Goal: Register for event/course

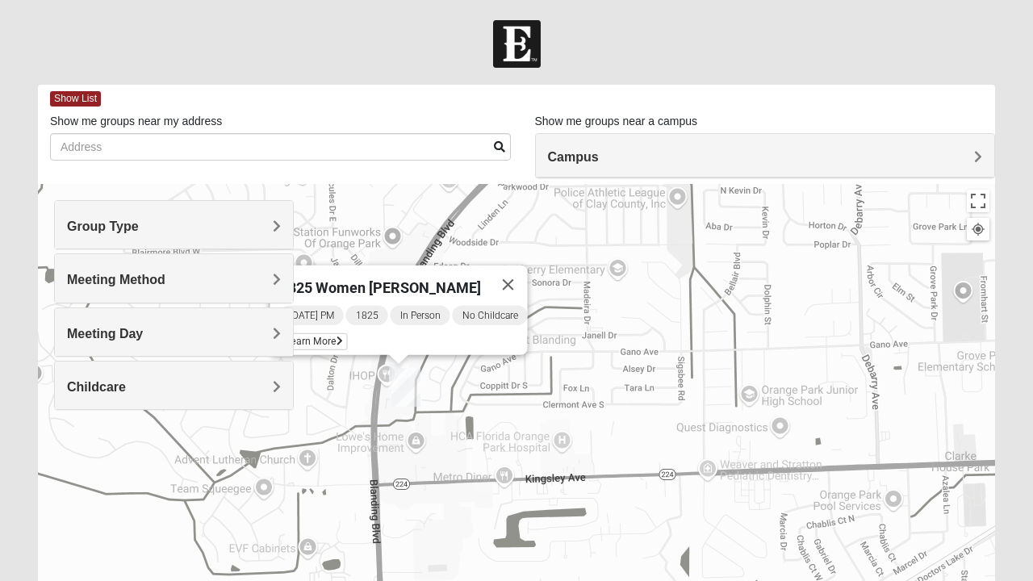
click at [516, 44] on img at bounding box center [517, 44] width 48 height 48
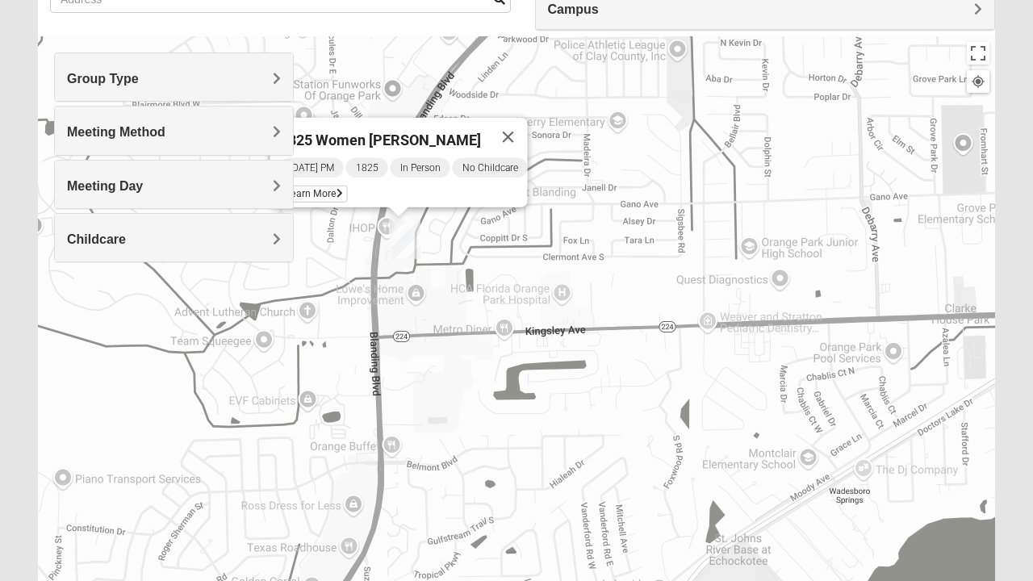
scroll to position [153, 0]
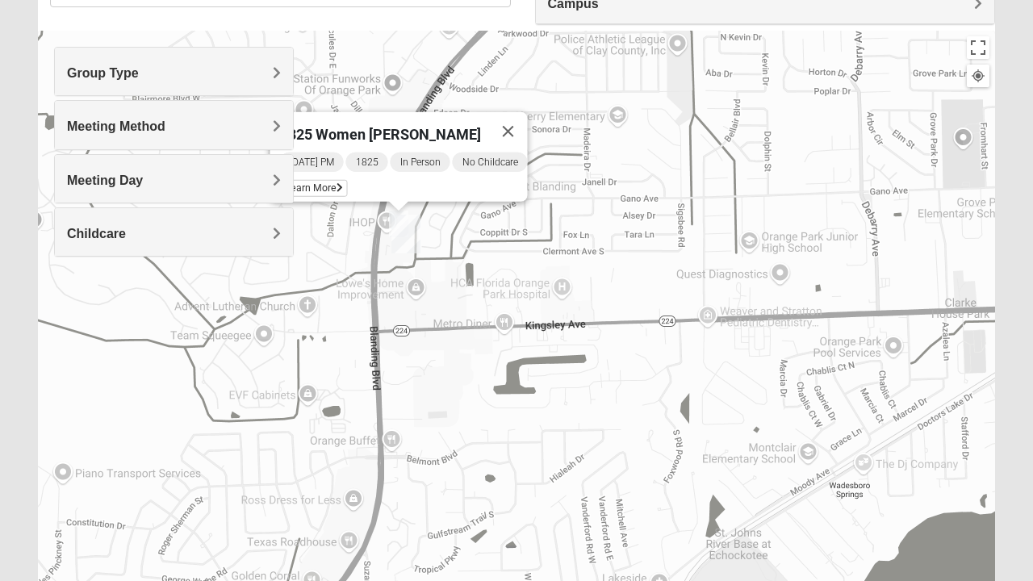
click at [526, 128] on button "Close" at bounding box center [508, 131] width 39 height 39
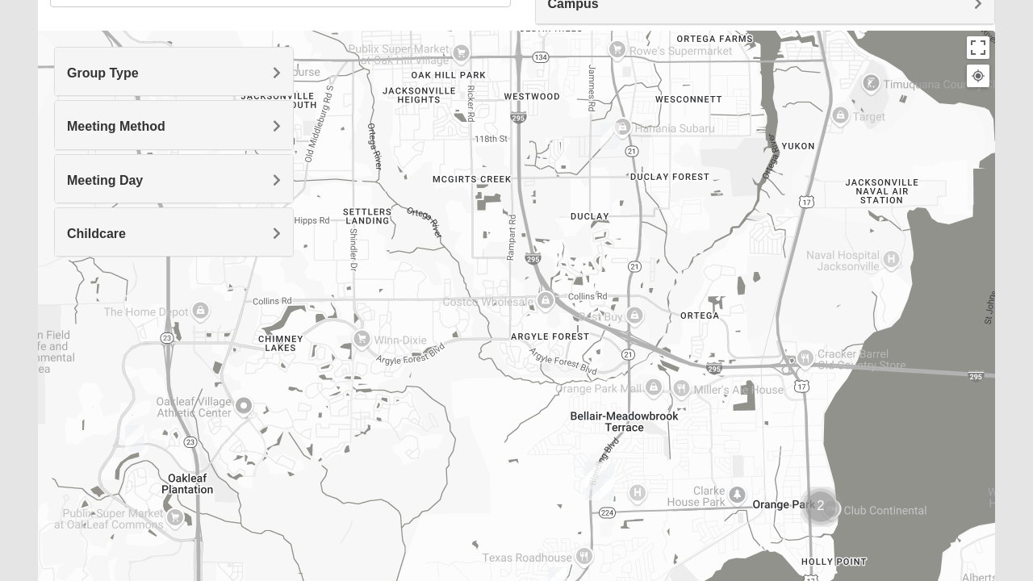
click at [175, 77] on h4 "Group Type" at bounding box center [174, 72] width 214 height 15
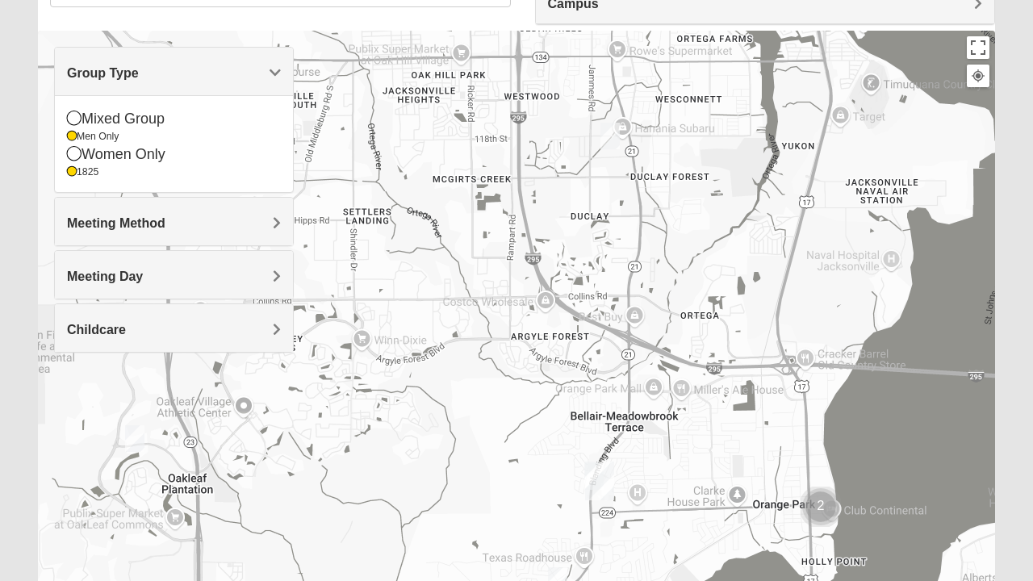
click at [74, 140] on icon at bounding box center [72, 137] width 10 height 10
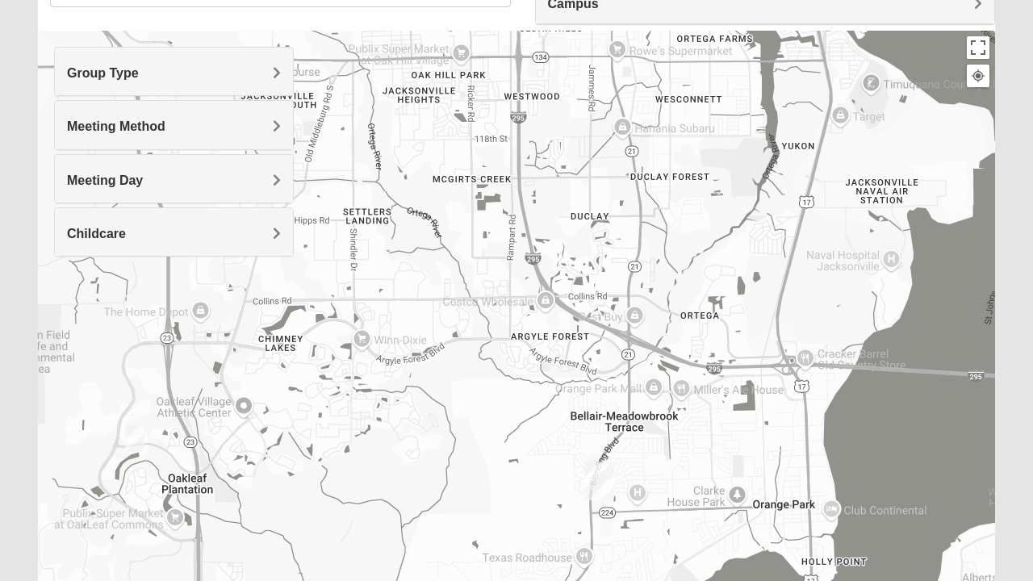
click at [136, 73] on span "Group Type" at bounding box center [103, 73] width 72 height 14
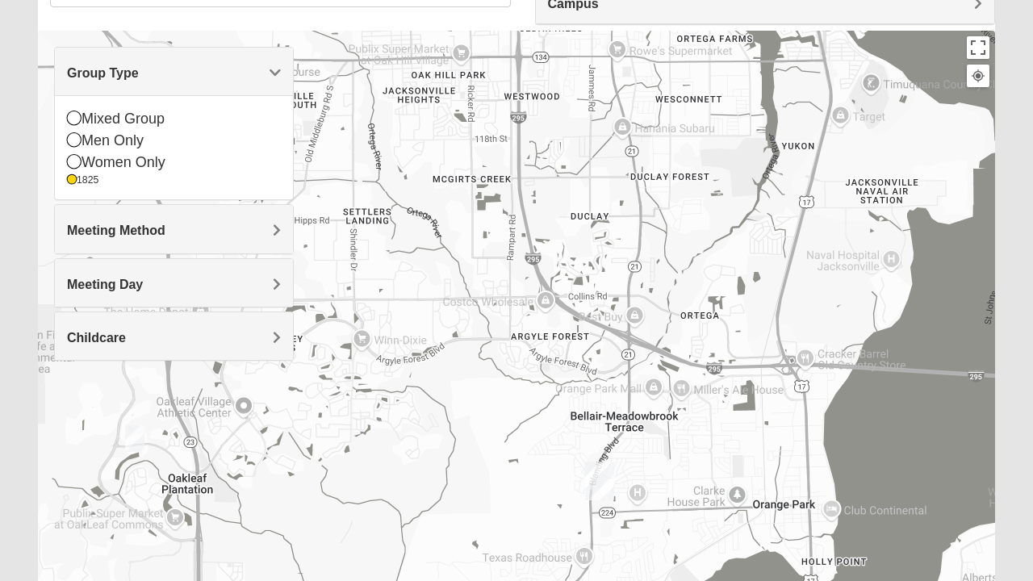
click at [400, 257] on div at bounding box center [516, 354] width 957 height 646
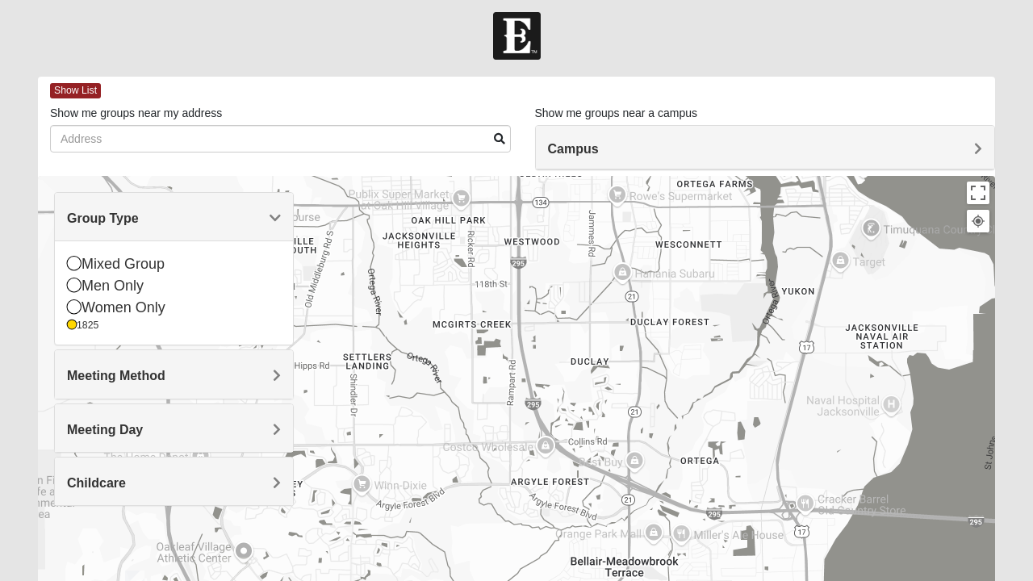
scroll to position [8, 0]
click at [746, 148] on h4 "Campus" at bounding box center [765, 148] width 435 height 15
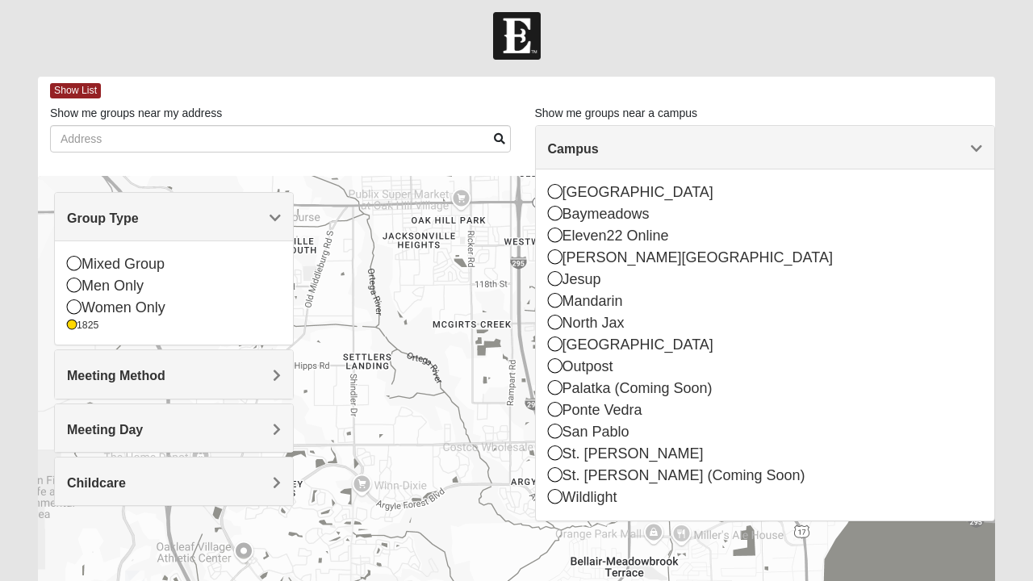
click at [562, 432] on div "San Pablo" at bounding box center [765, 432] width 435 height 22
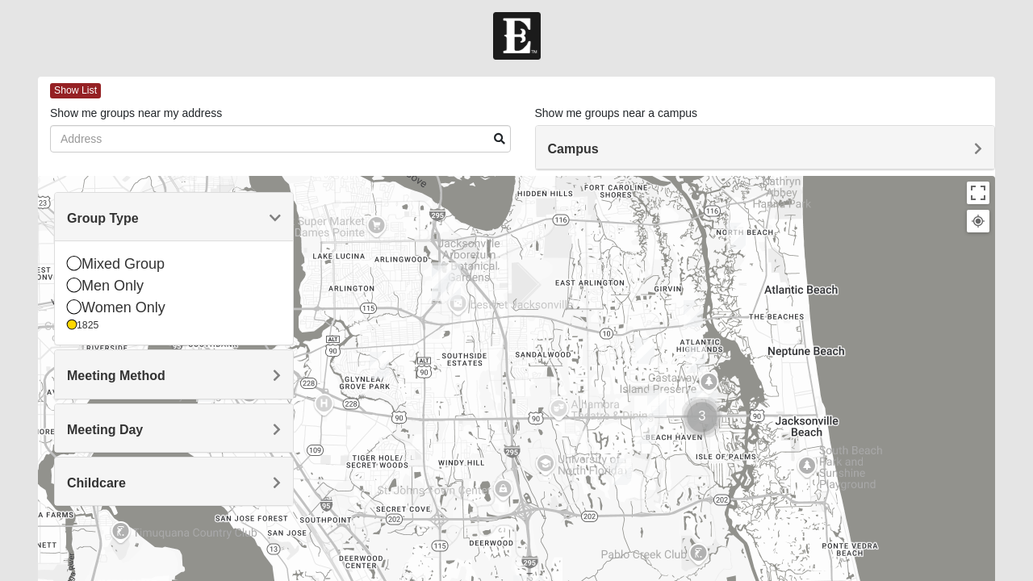
click at [706, 418] on img "Cluster of 3 groups" at bounding box center [701, 417] width 53 height 53
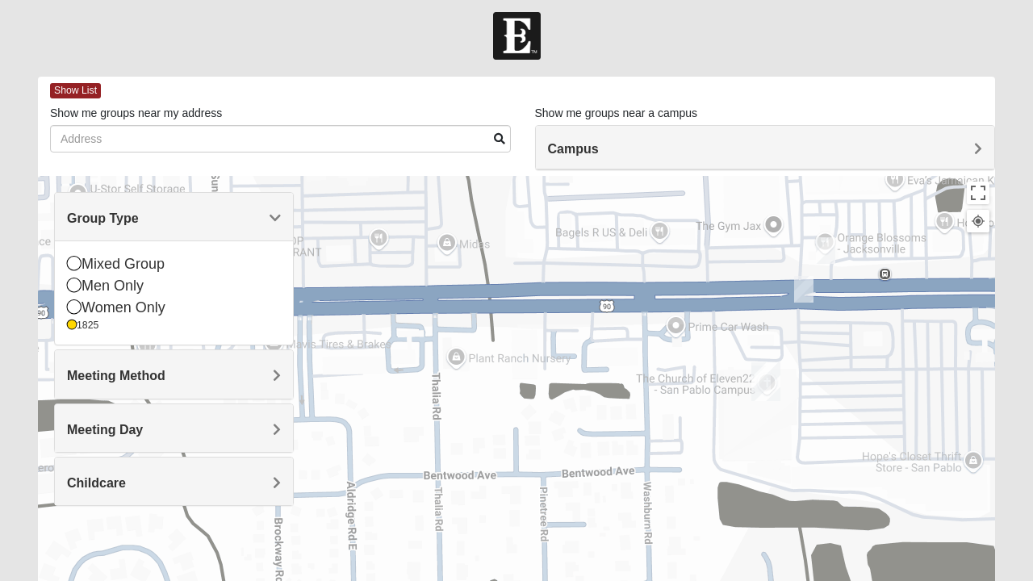
click at [183, 428] on h4 "Meeting Day" at bounding box center [174, 429] width 214 height 15
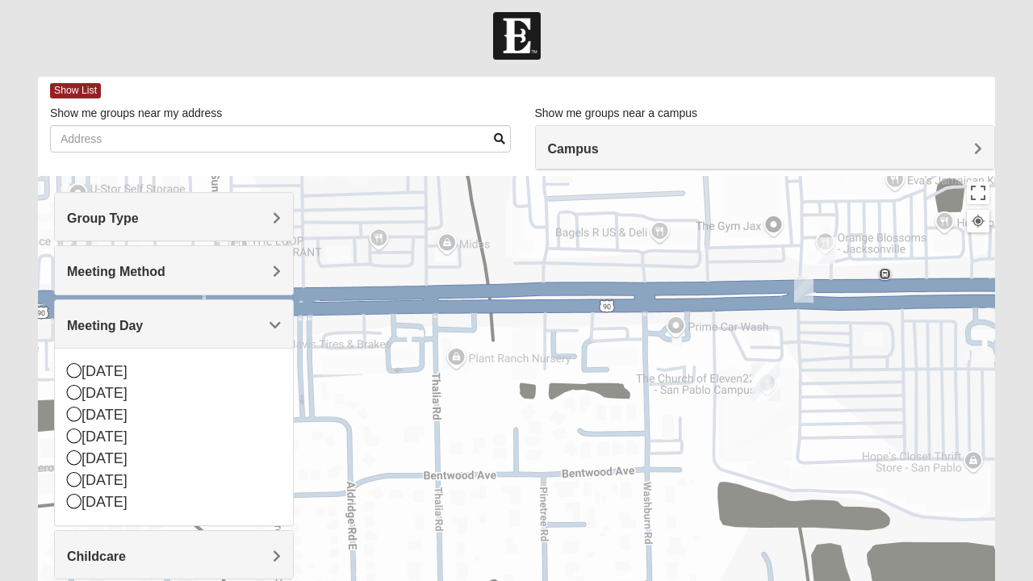
click at [76, 479] on icon at bounding box center [74, 479] width 15 height 15
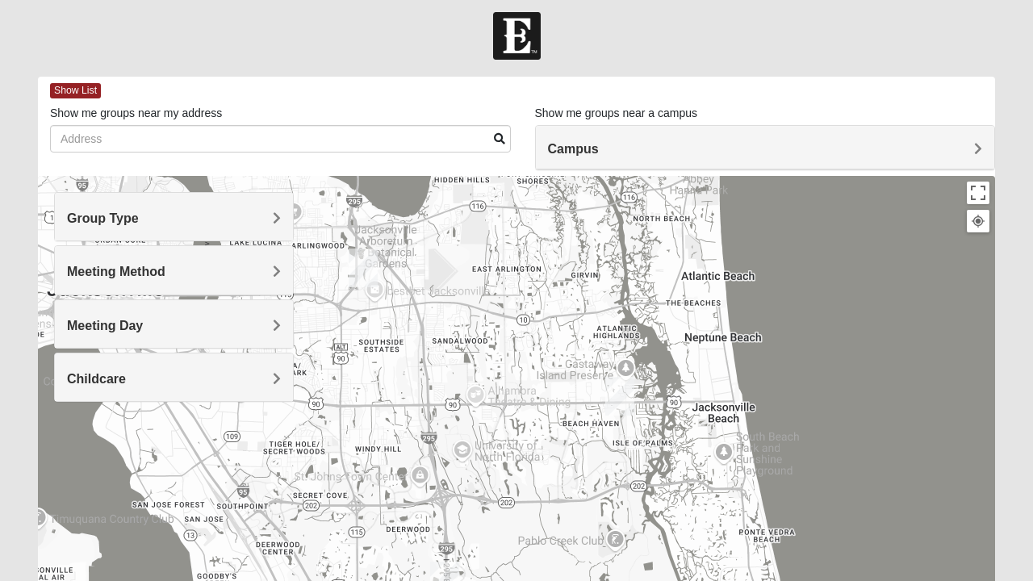
click at [97, 320] on span "Meeting Day" at bounding box center [105, 326] width 76 height 14
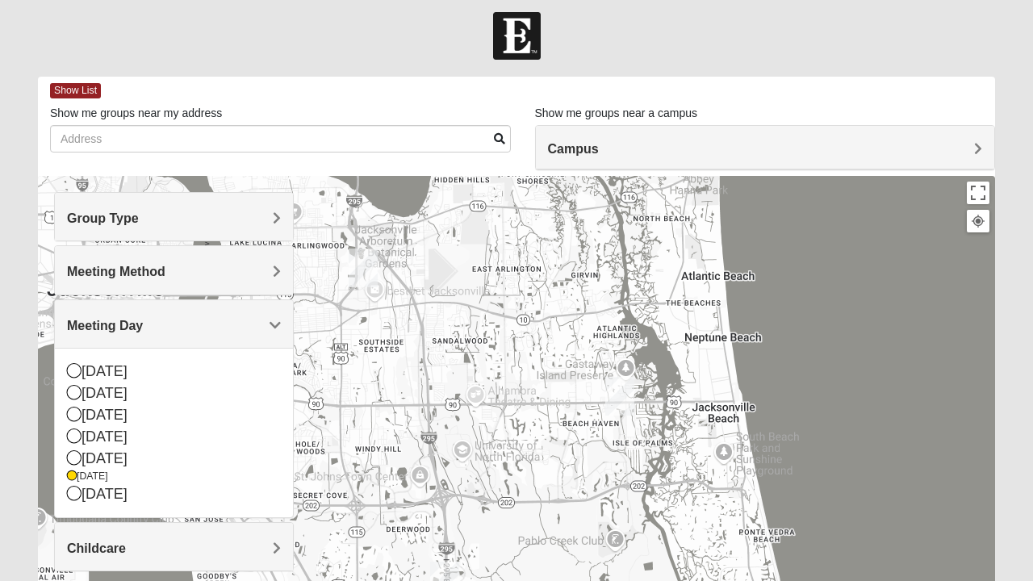
click at [77, 472] on div "Friday" at bounding box center [174, 477] width 214 height 14
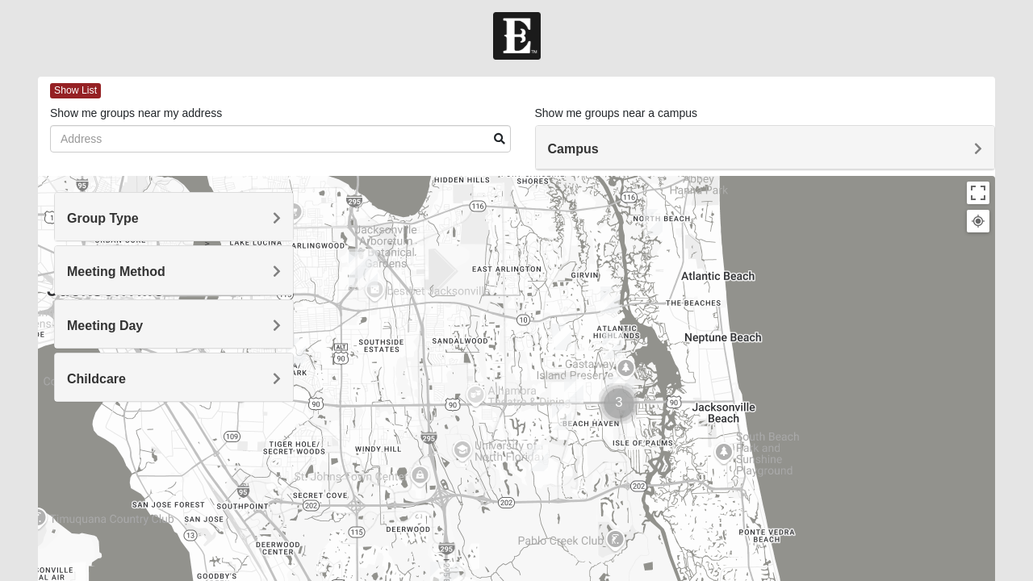
click at [654, 223] on img "1825 Mixed Curry 32233" at bounding box center [653, 223] width 32 height 40
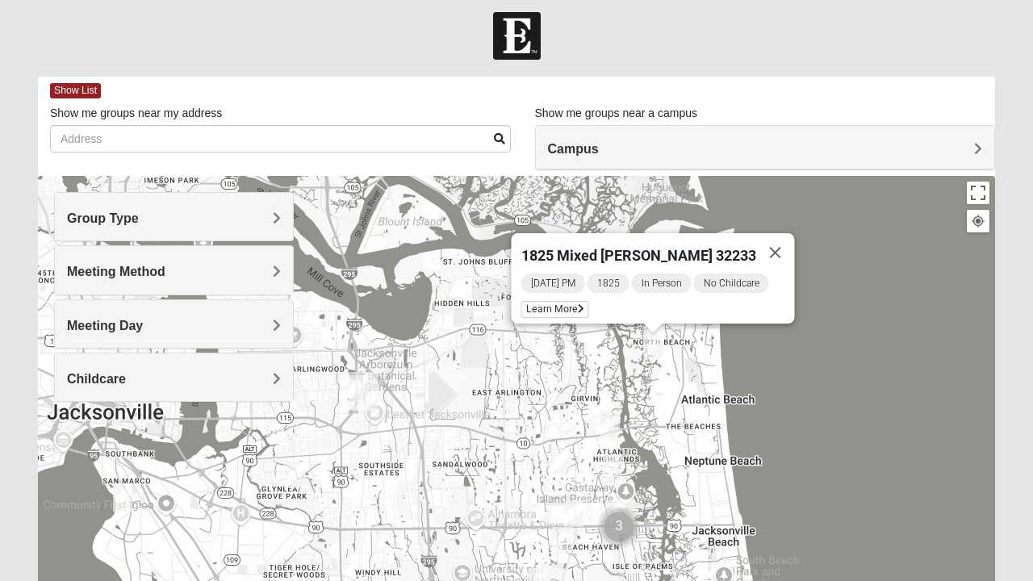
click at [614, 426] on img "1825 Womens Carkhuff 32224" at bounding box center [610, 423] width 32 height 40
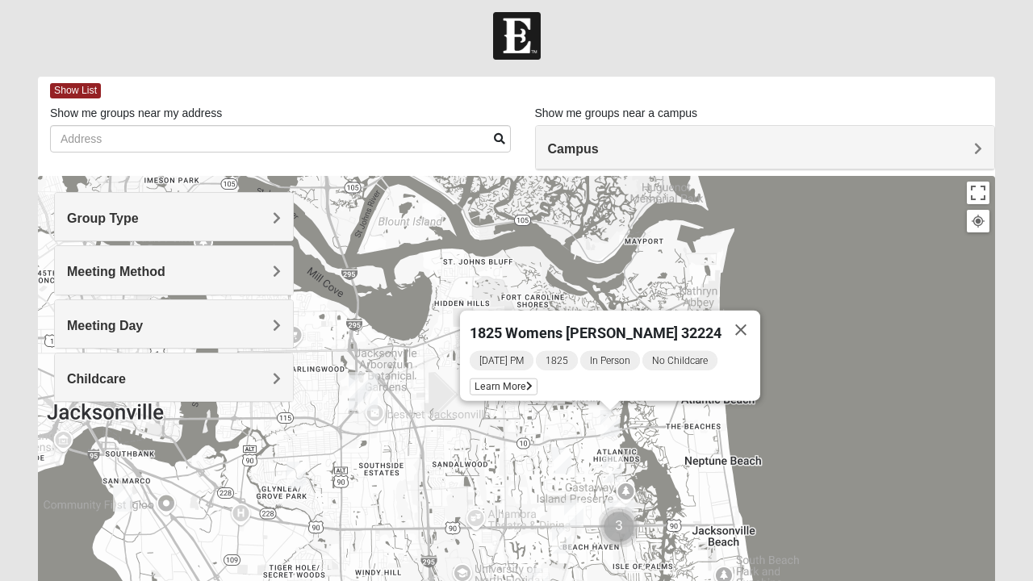
click at [731, 324] on button "Close" at bounding box center [740, 330] width 39 height 39
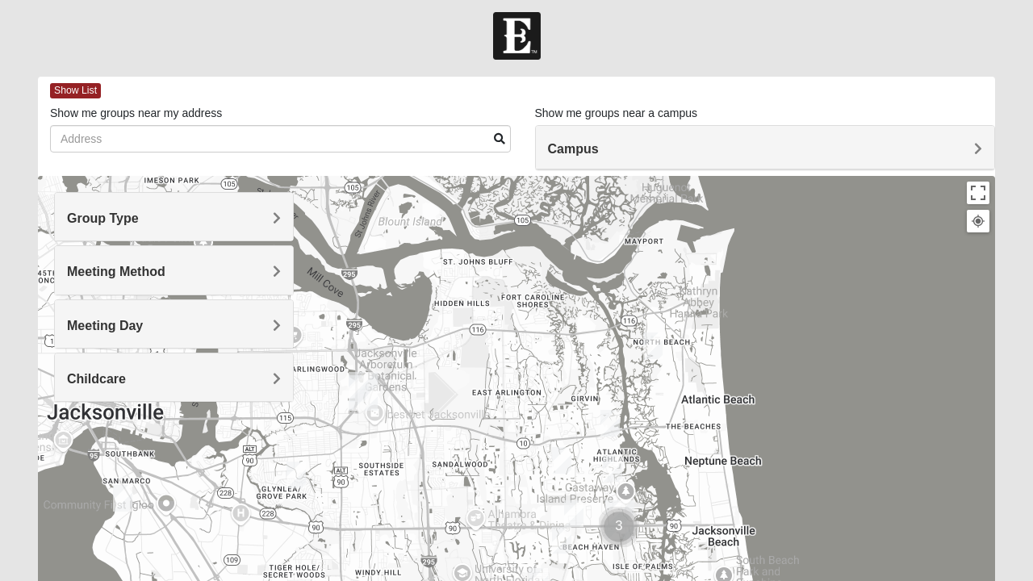
click at [654, 346] on img "1825 Mixed Curry 32233" at bounding box center [653, 346] width 32 height 40
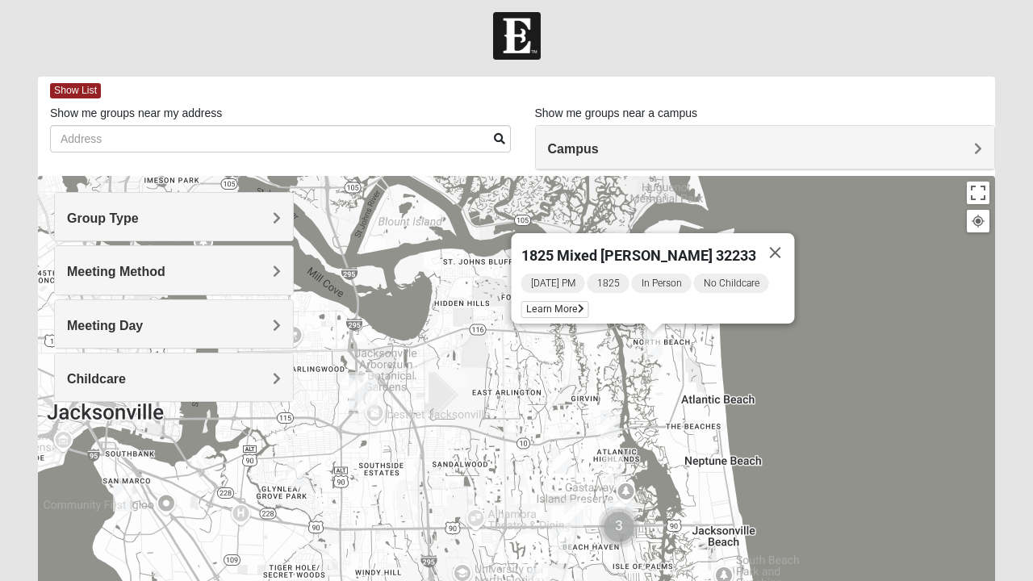
click at [562, 303] on span "Learn More" at bounding box center [555, 309] width 68 height 17
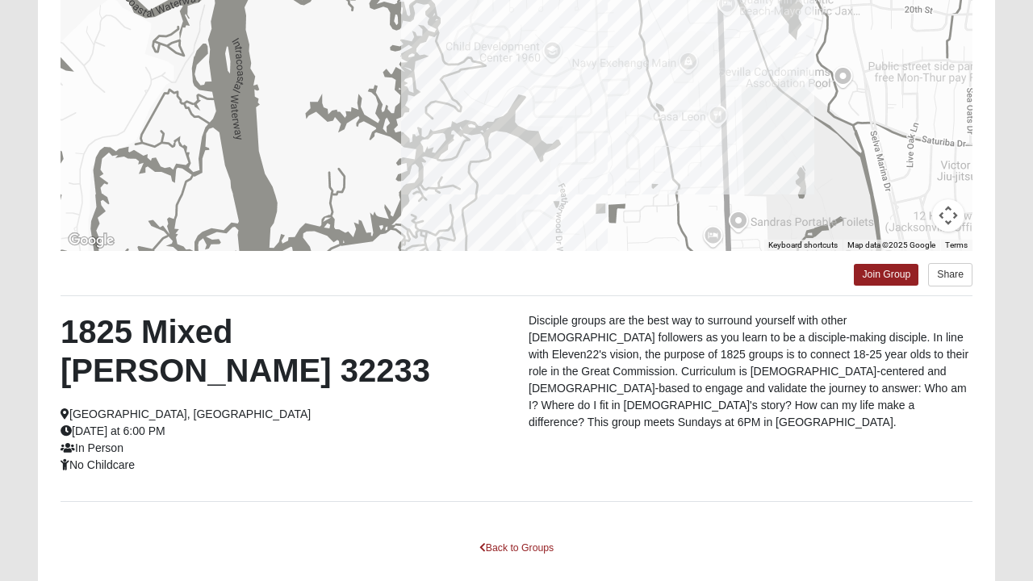
scroll to position [250, 0]
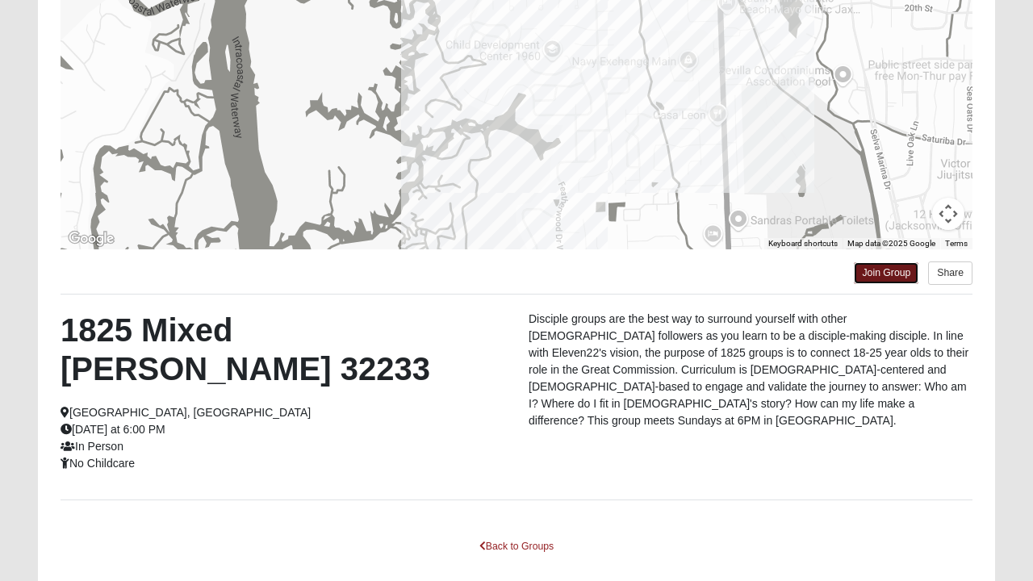
click at [884, 273] on link "Join Group" at bounding box center [886, 273] width 65 height 22
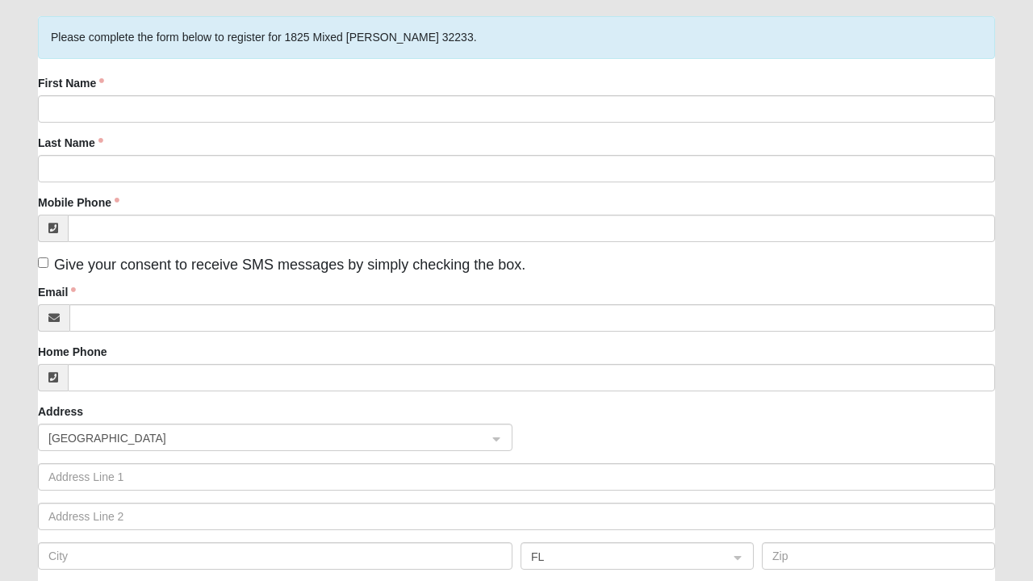
scroll to position [113, 0]
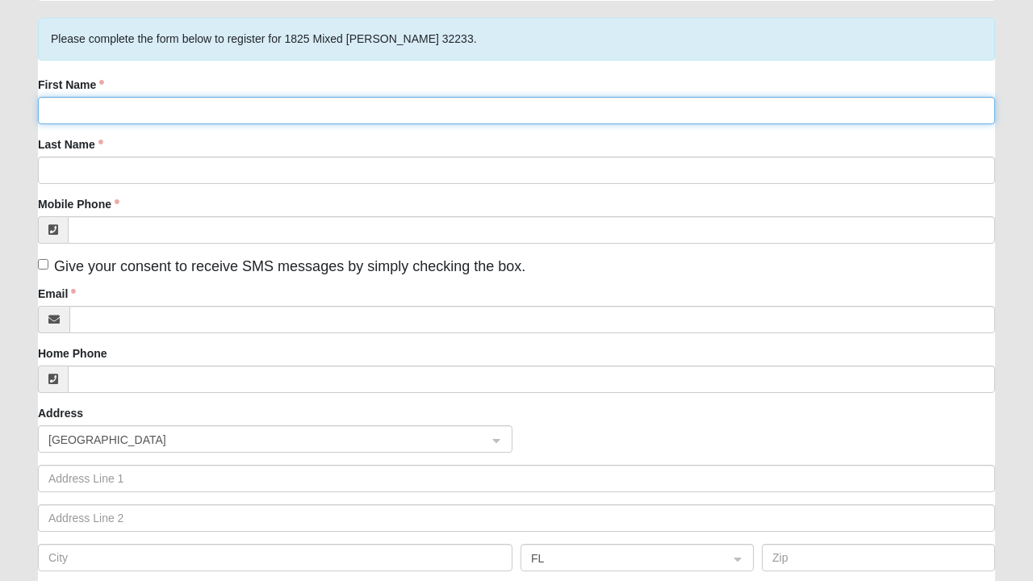
click at [88, 115] on input "First Name" at bounding box center [516, 110] width 957 height 27
type input "[PERSON_NAME]"
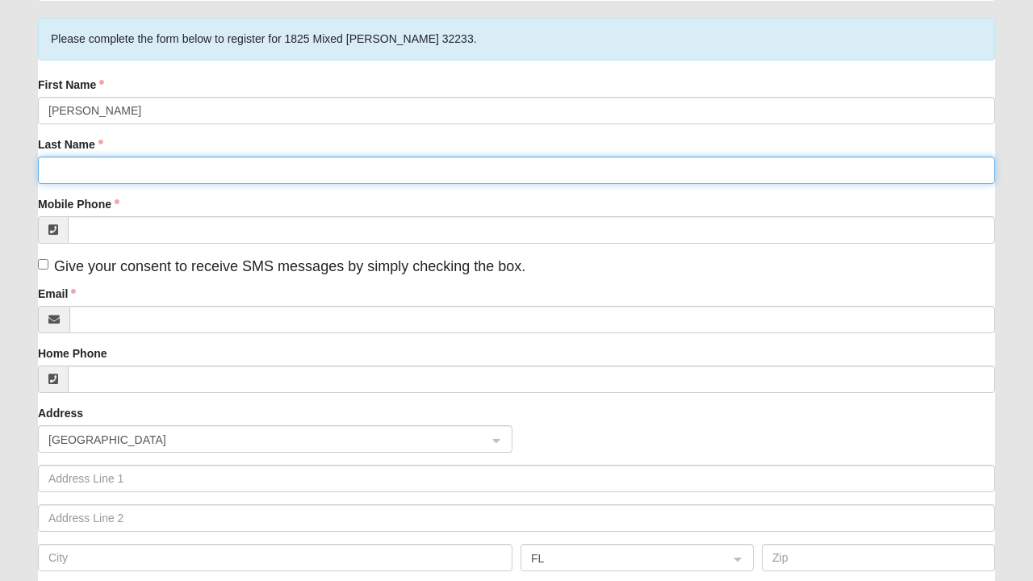
click at [99, 165] on input "Last Name" at bounding box center [516, 170] width 957 height 27
type input "[PERSON_NAME]"
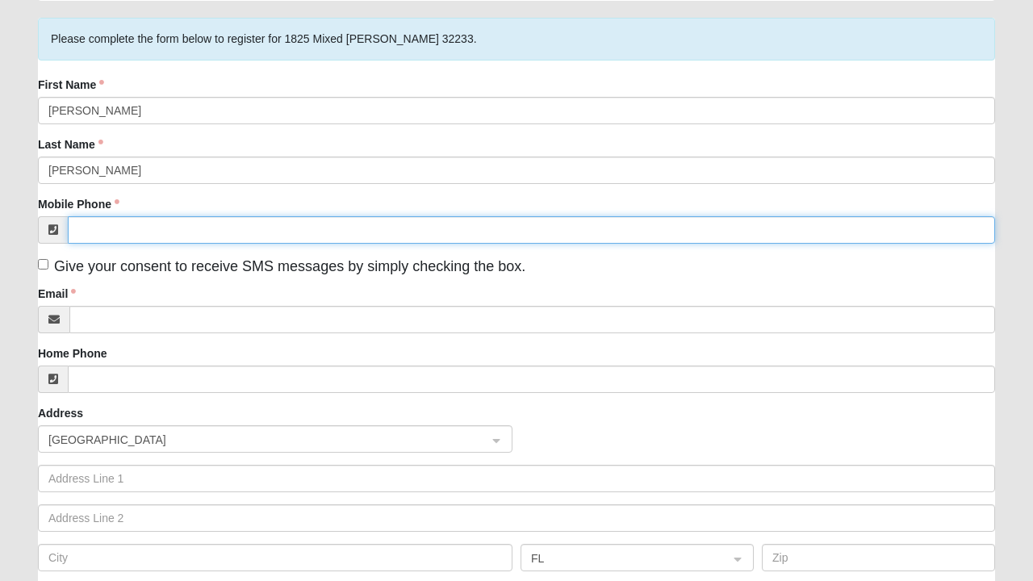
click at [121, 226] on input "Mobile Phone" at bounding box center [531, 229] width 927 height 27
type input "[PHONE_NUMBER]"
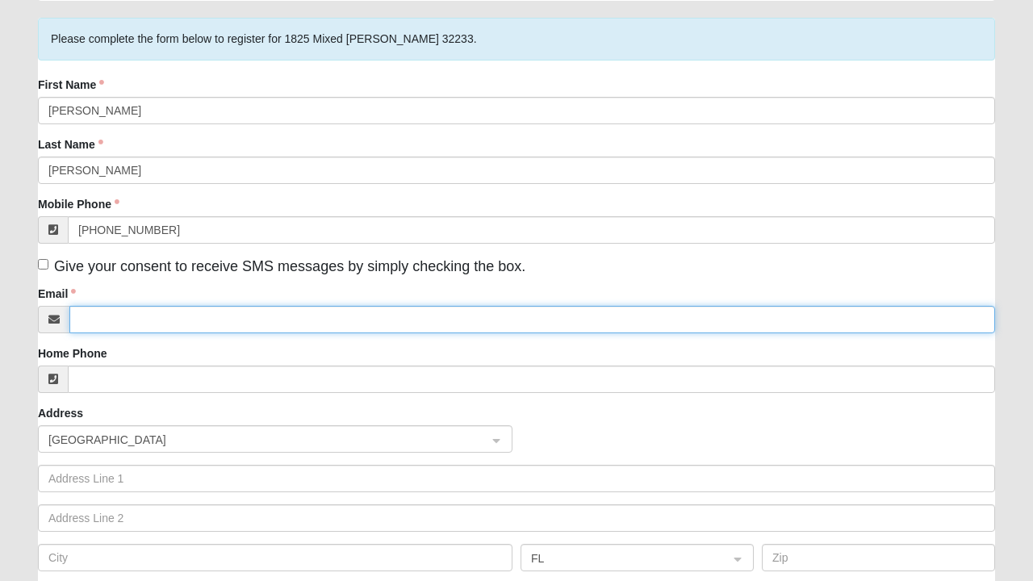
click at [133, 312] on input "Email" at bounding box center [532, 319] width 926 height 27
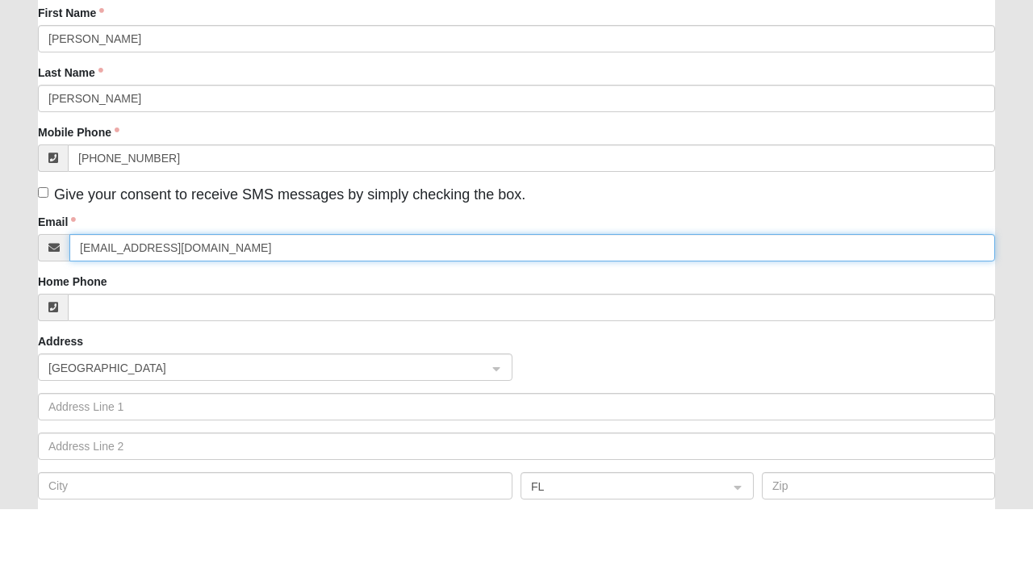
type input "[EMAIL_ADDRESS][DOMAIN_NAME]"
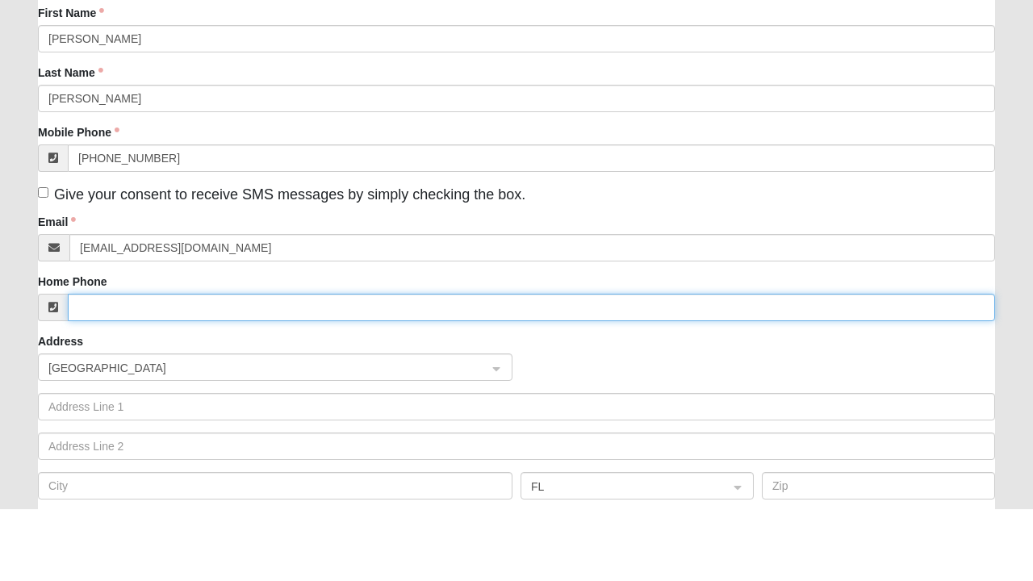
click at [297, 379] on input "Home Phone" at bounding box center [531, 379] width 927 height 27
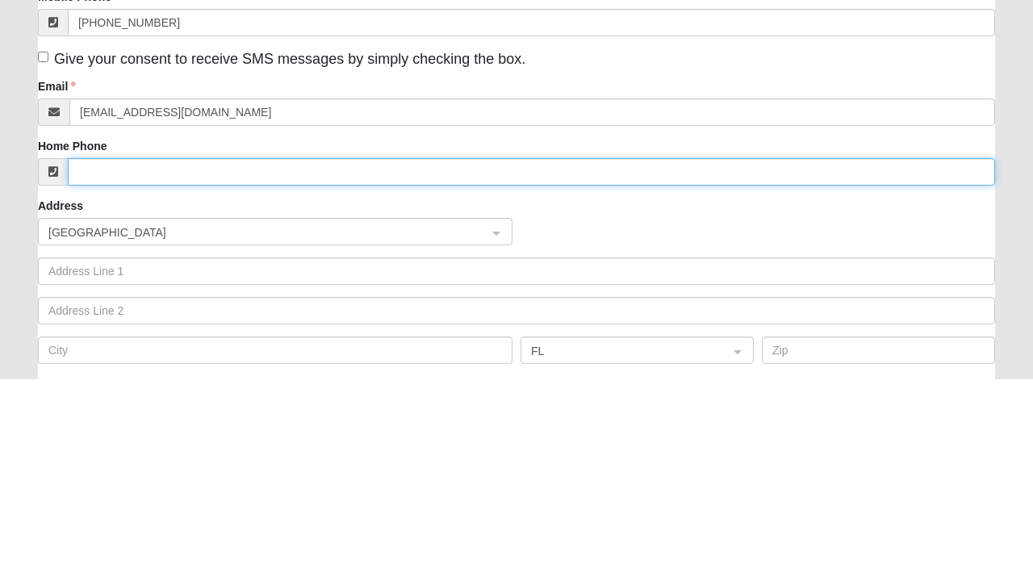
scroll to position [120, 0]
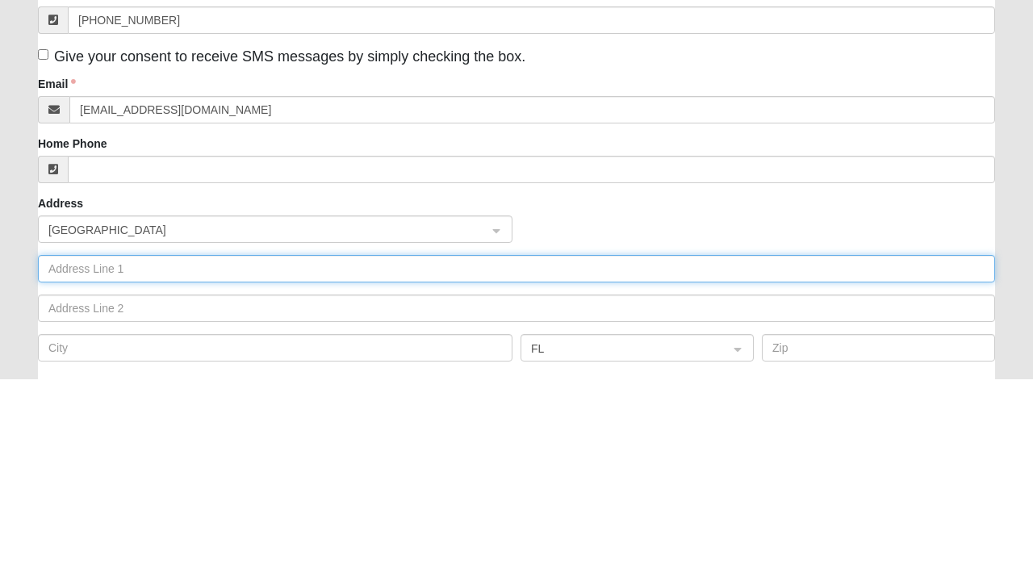
click at [186, 465] on input "text" at bounding box center [516, 471] width 957 height 27
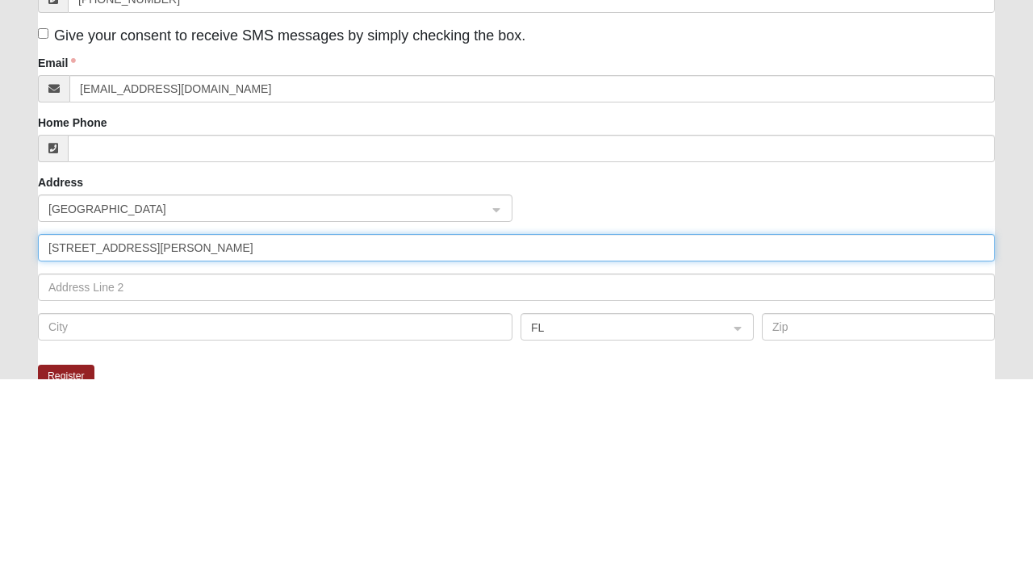
scroll to position [173, 0]
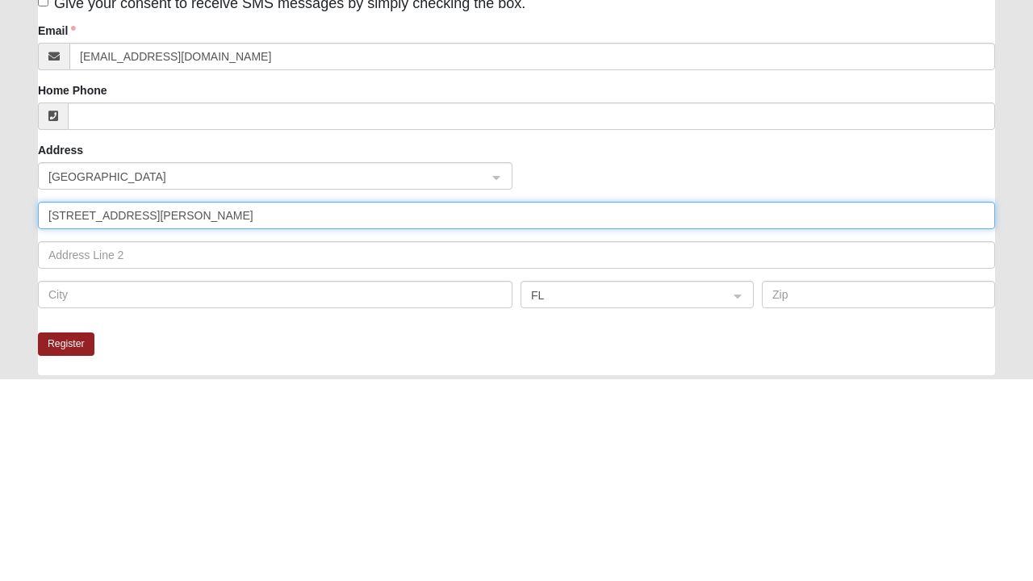
type input "[STREET_ADDRESS][PERSON_NAME]"
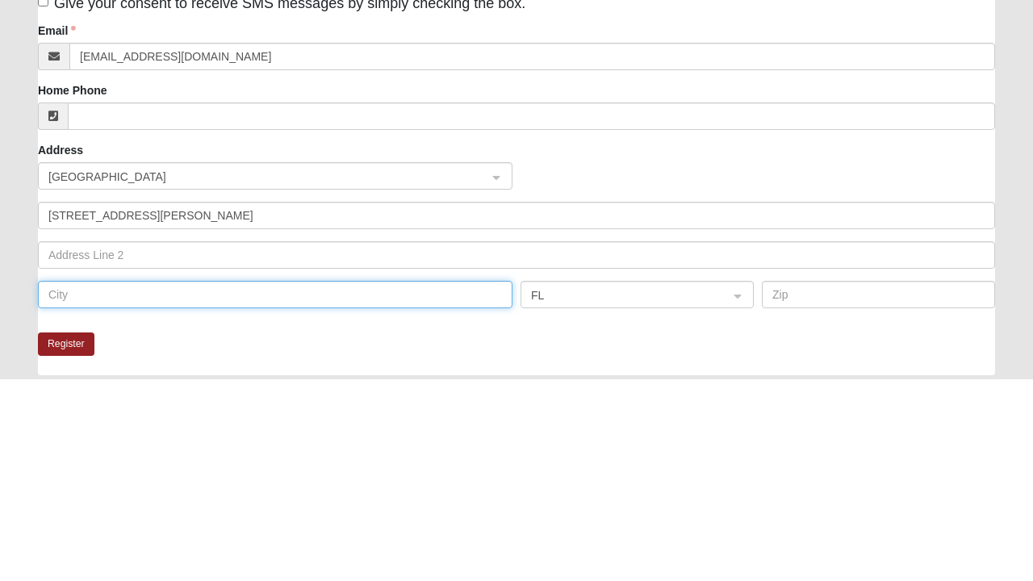
click at [69, 490] on input "text" at bounding box center [275, 496] width 474 height 27
type input "[GEOGRAPHIC_DATA]"
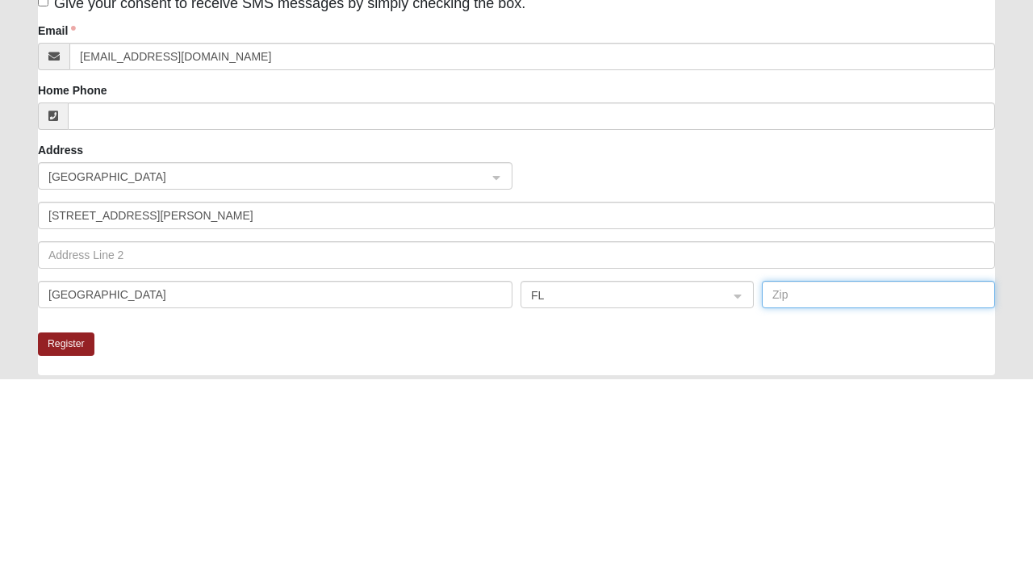
click at [800, 500] on input "text" at bounding box center [878, 496] width 233 height 27
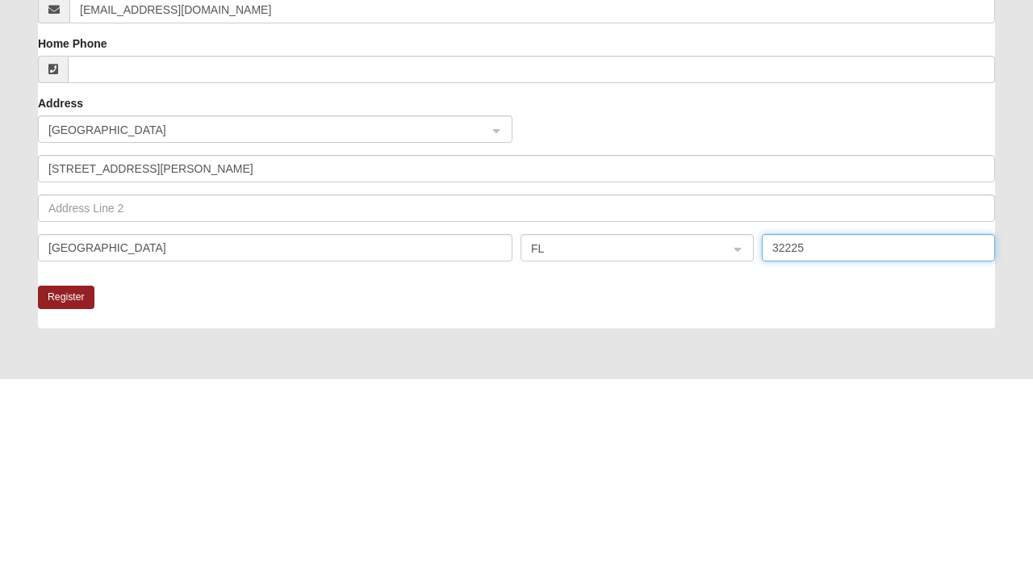
type input "32225"
click at [89, 502] on button "Register" at bounding box center [66, 499] width 56 height 23
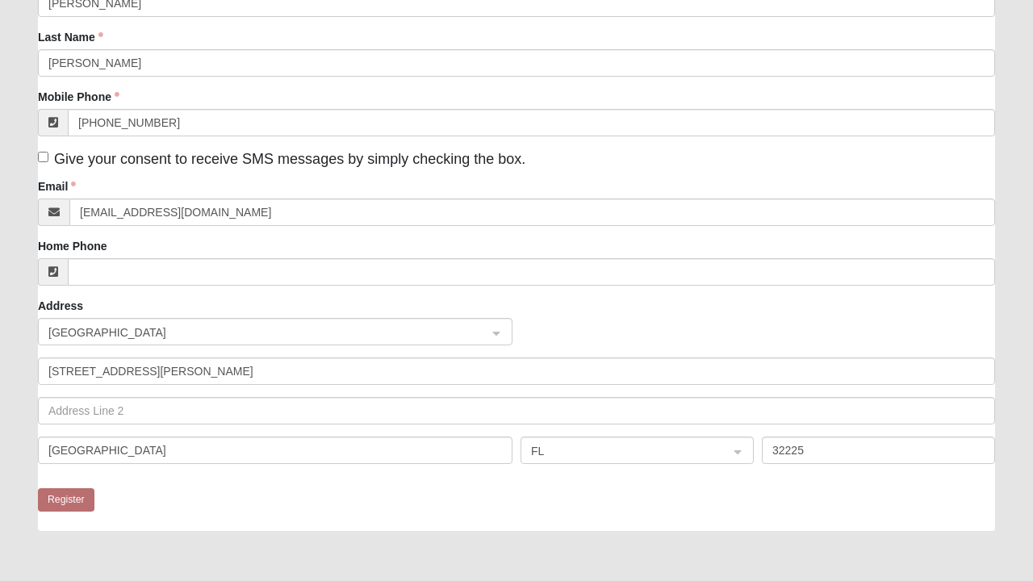
scroll to position [2, 0]
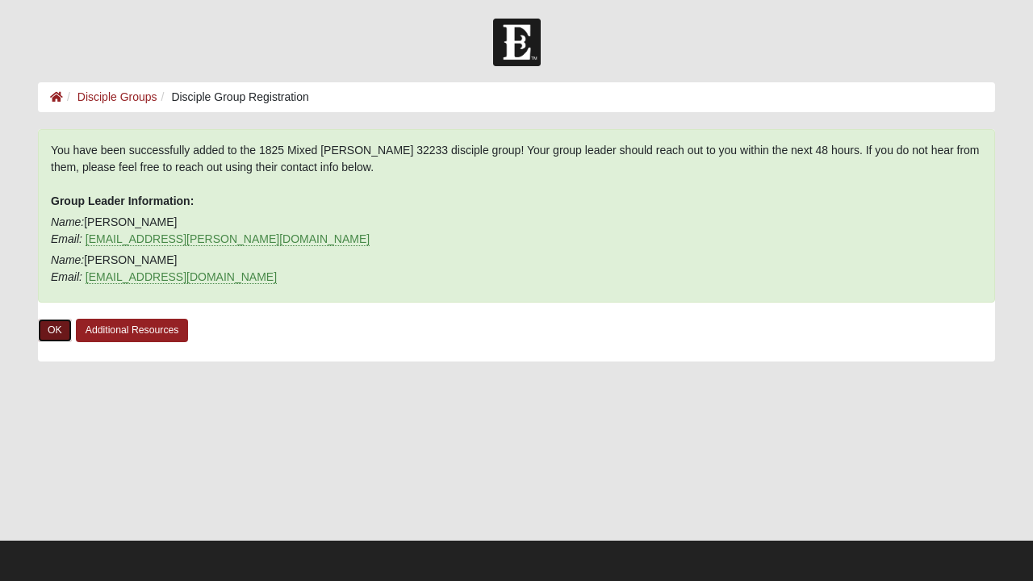
click at [53, 327] on link "OK" at bounding box center [55, 330] width 34 height 23
